Goal: Task Accomplishment & Management: Manage account settings

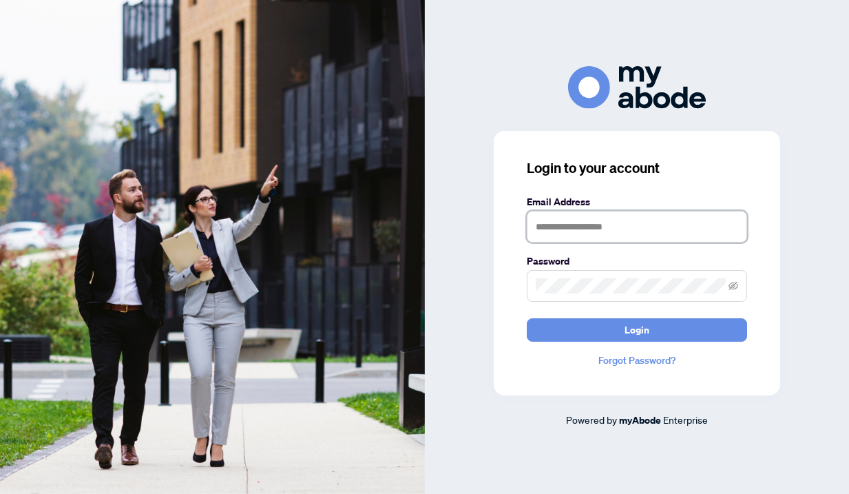
click at [573, 231] on input "text" at bounding box center [637, 227] width 220 height 32
type input "**********"
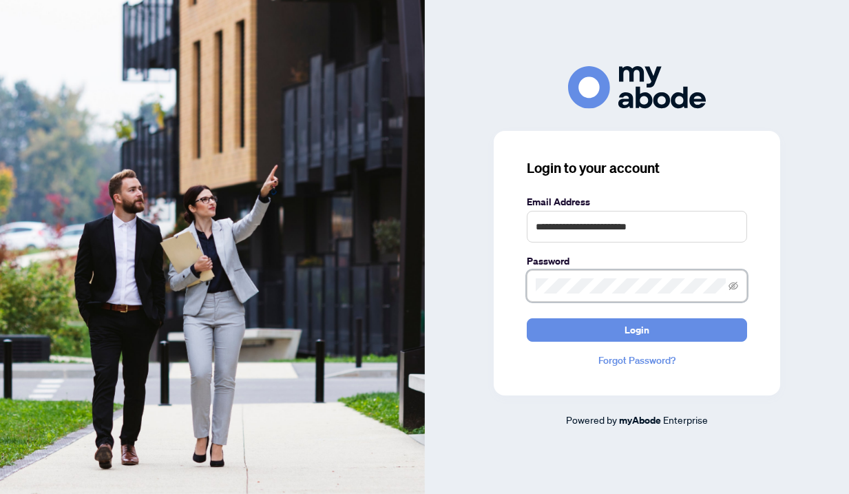
click at [527, 318] on button "Login" at bounding box center [637, 329] width 220 height 23
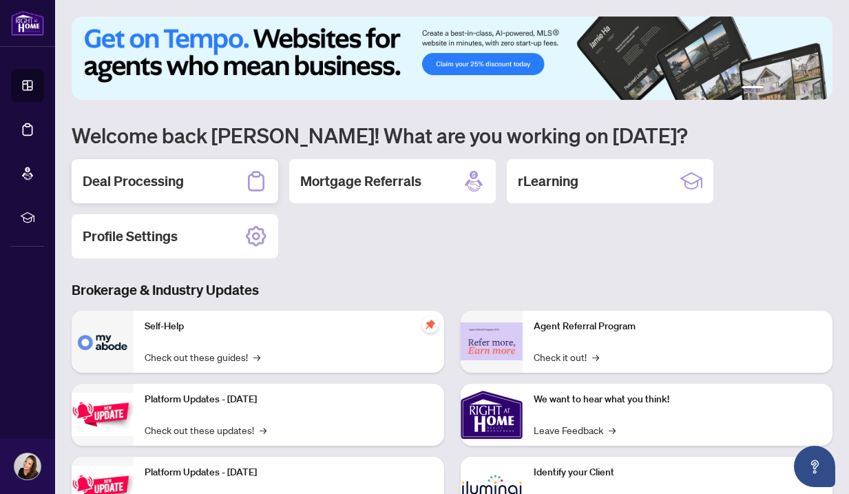
click at [189, 182] on div "Deal Processing" at bounding box center [175, 181] width 207 height 44
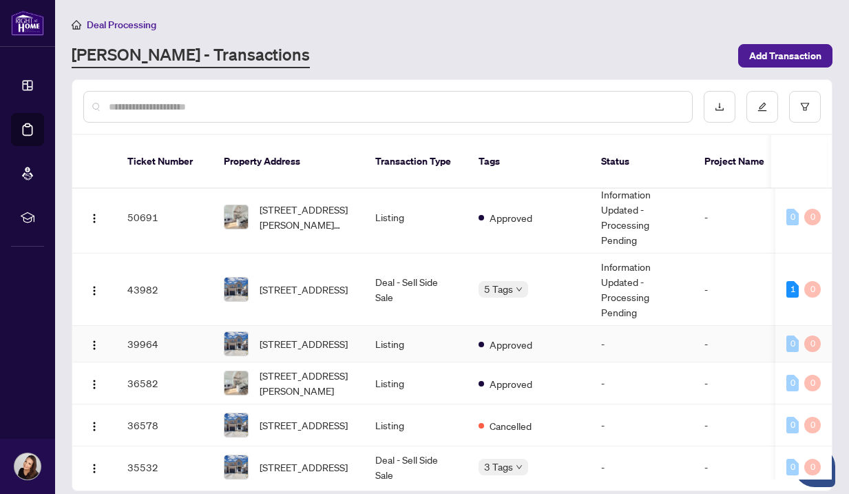
scroll to position [72, 0]
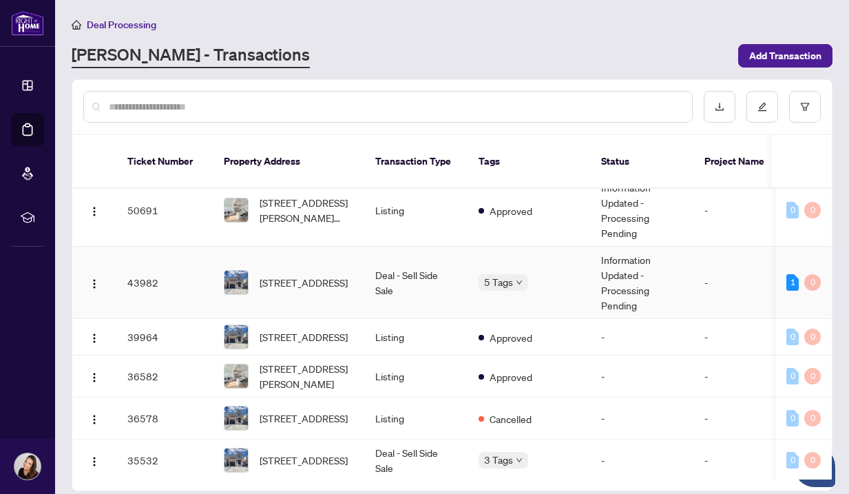
click at [421, 268] on td "Deal - Sell Side Sale" at bounding box center [415, 283] width 103 height 72
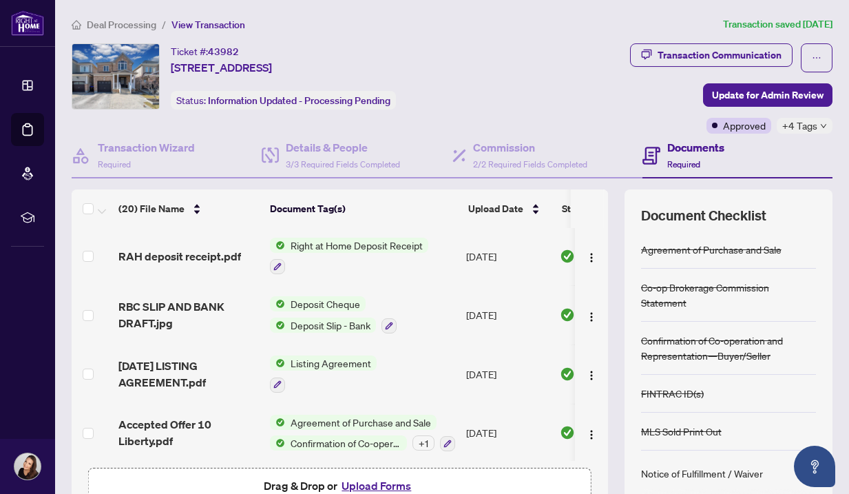
scroll to position [578, 0]
click at [349, 317] on span "Deposit Slip - Bank" at bounding box center [330, 324] width 91 height 15
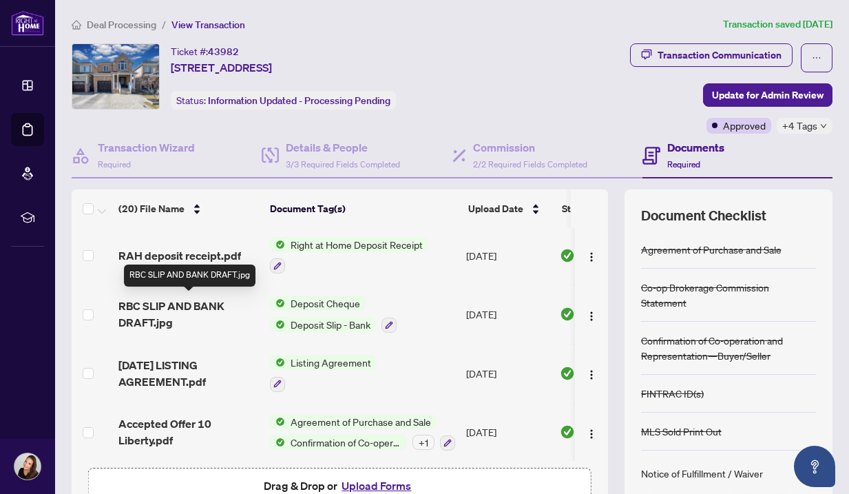
click at [152, 307] on span "RBC SLIP AND BANK DRAFT.jpg" at bounding box center [188, 314] width 141 height 33
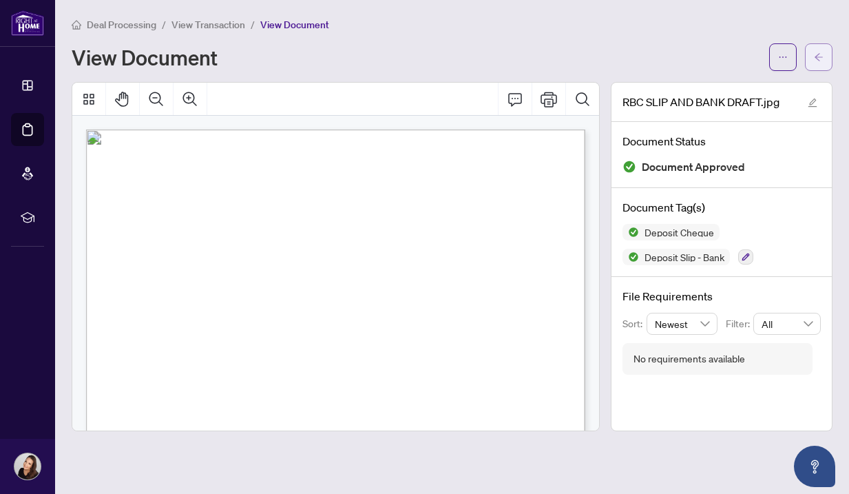
click at [817, 54] on icon "arrow-left" at bounding box center [819, 57] width 10 height 10
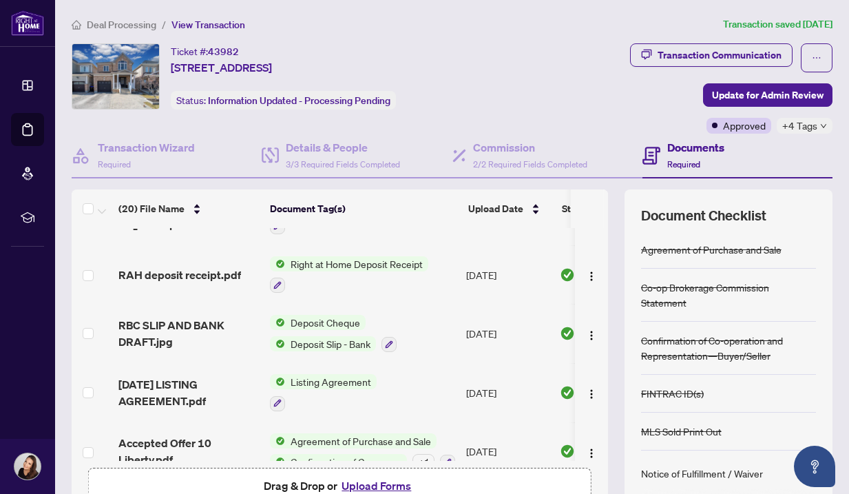
scroll to position [569, 0]
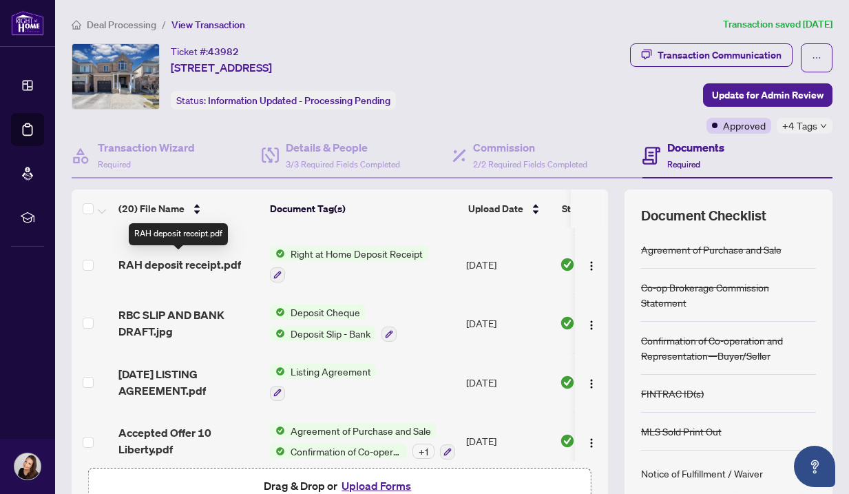
click at [204, 264] on span "RAH deposit receipt.pdf" at bounding box center [179, 264] width 123 height 17
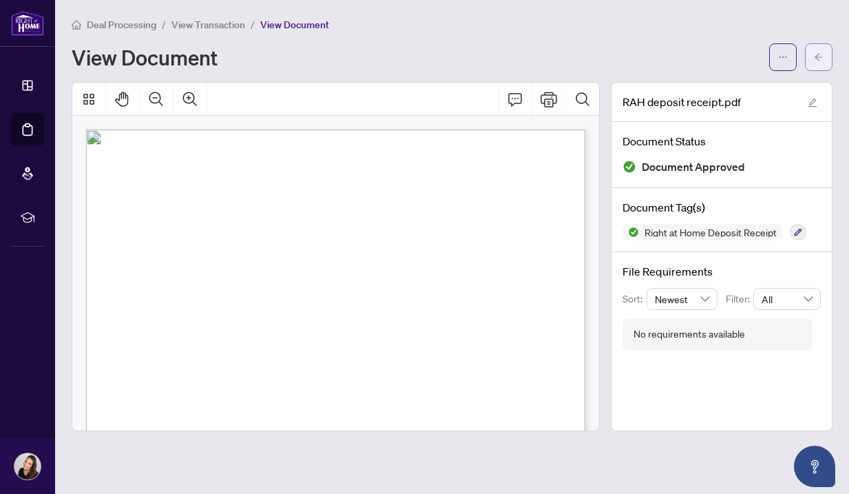
click at [817, 51] on span "button" at bounding box center [819, 57] width 10 height 22
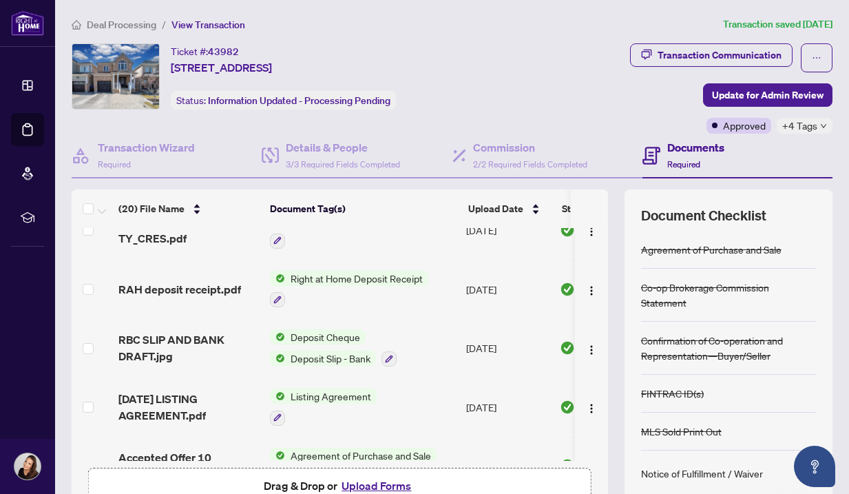
scroll to position [546, 0]
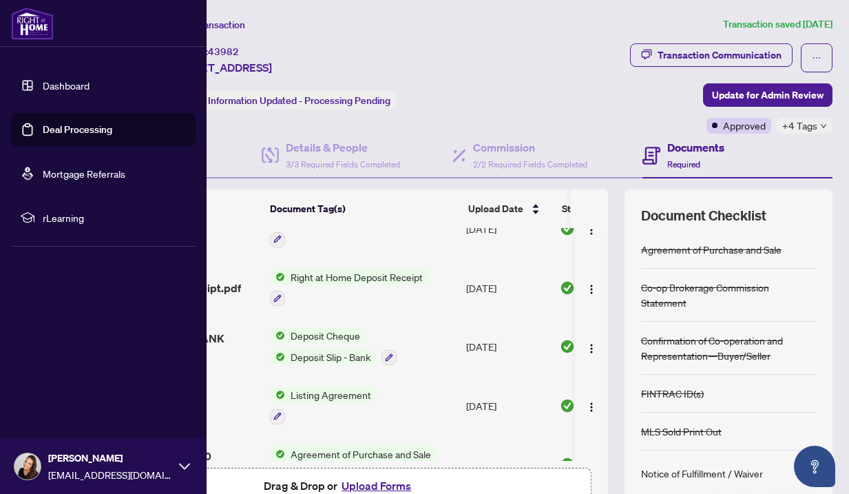
click at [70, 130] on link "Deal Processing" at bounding box center [78, 129] width 70 height 12
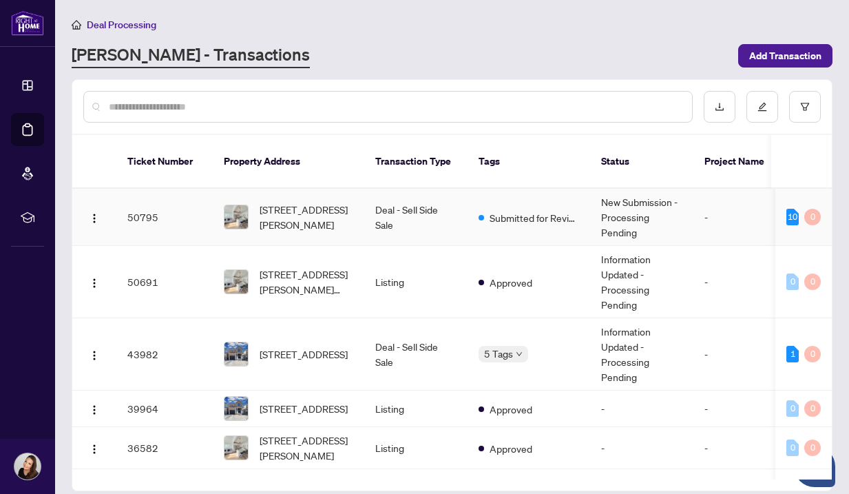
click at [365, 200] on td "Deal - Sell Side Sale" at bounding box center [415, 217] width 103 height 57
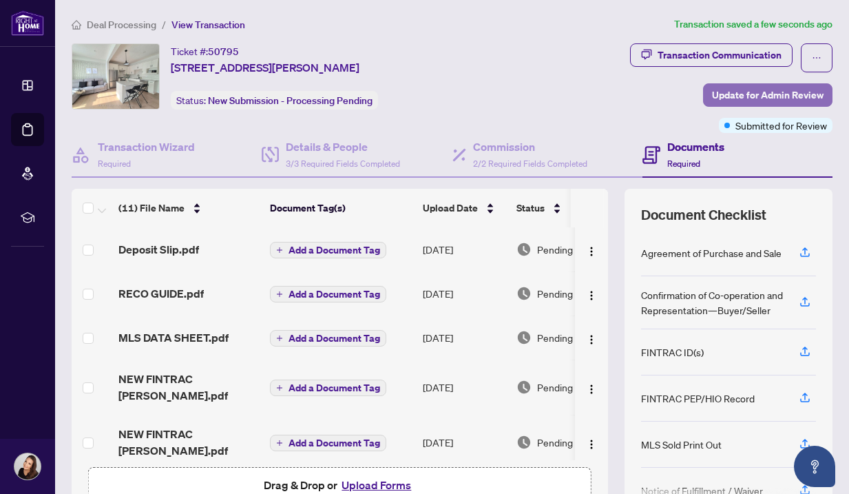
click at [773, 90] on span "Update for Admin Review" at bounding box center [768, 95] width 112 height 22
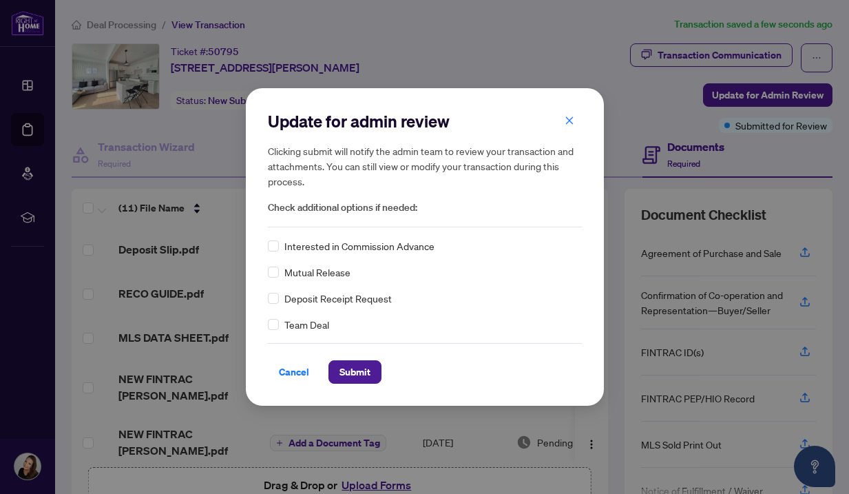
click at [358, 301] on span "Deposit Receipt Request" at bounding box center [337, 298] width 107 height 15
click at [356, 369] on span "Submit" at bounding box center [355, 372] width 31 height 22
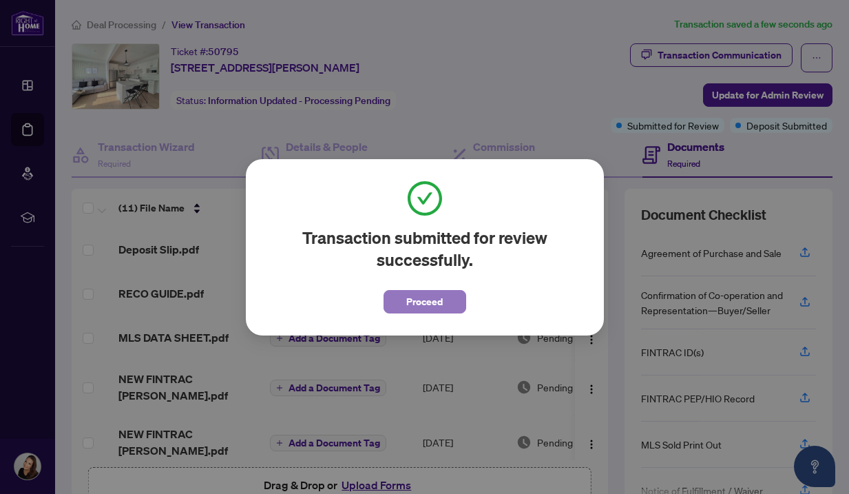
click at [425, 302] on span "Proceed" at bounding box center [424, 302] width 37 height 22
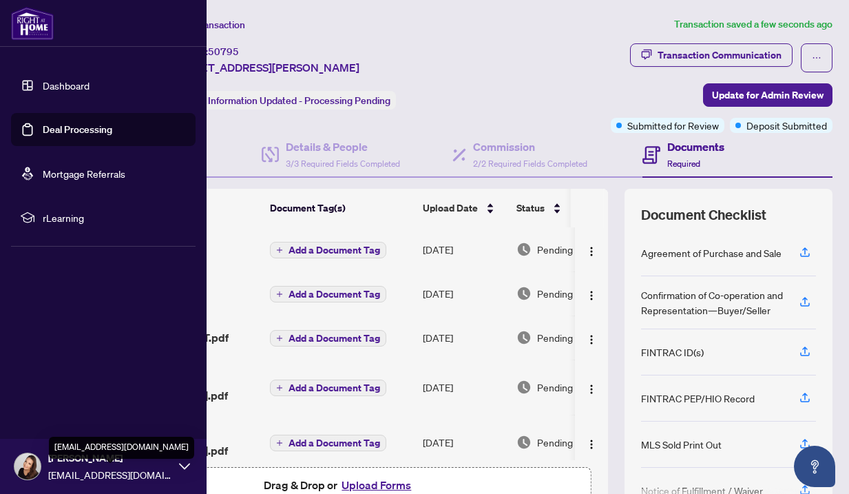
click at [101, 469] on span "[EMAIL_ADDRESS][DOMAIN_NAME]" at bounding box center [110, 474] width 124 height 15
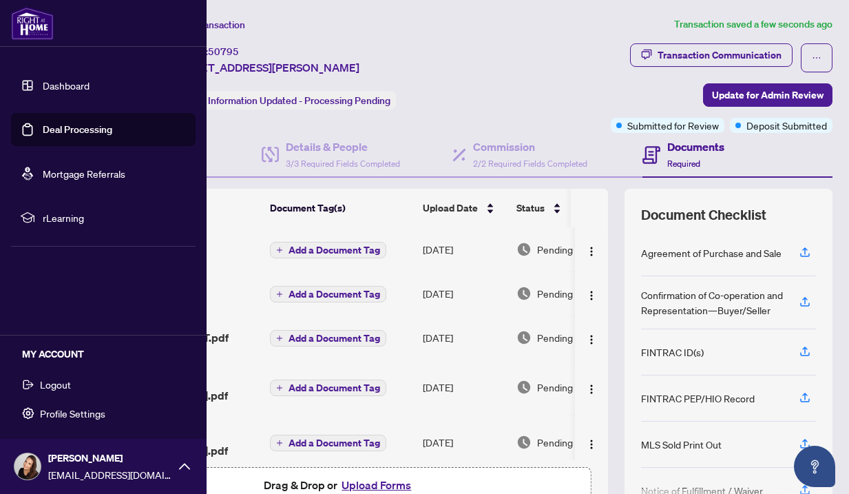
click at [50, 382] on span "Logout" at bounding box center [55, 384] width 31 height 22
